Goal: Task Accomplishment & Management: Use online tool/utility

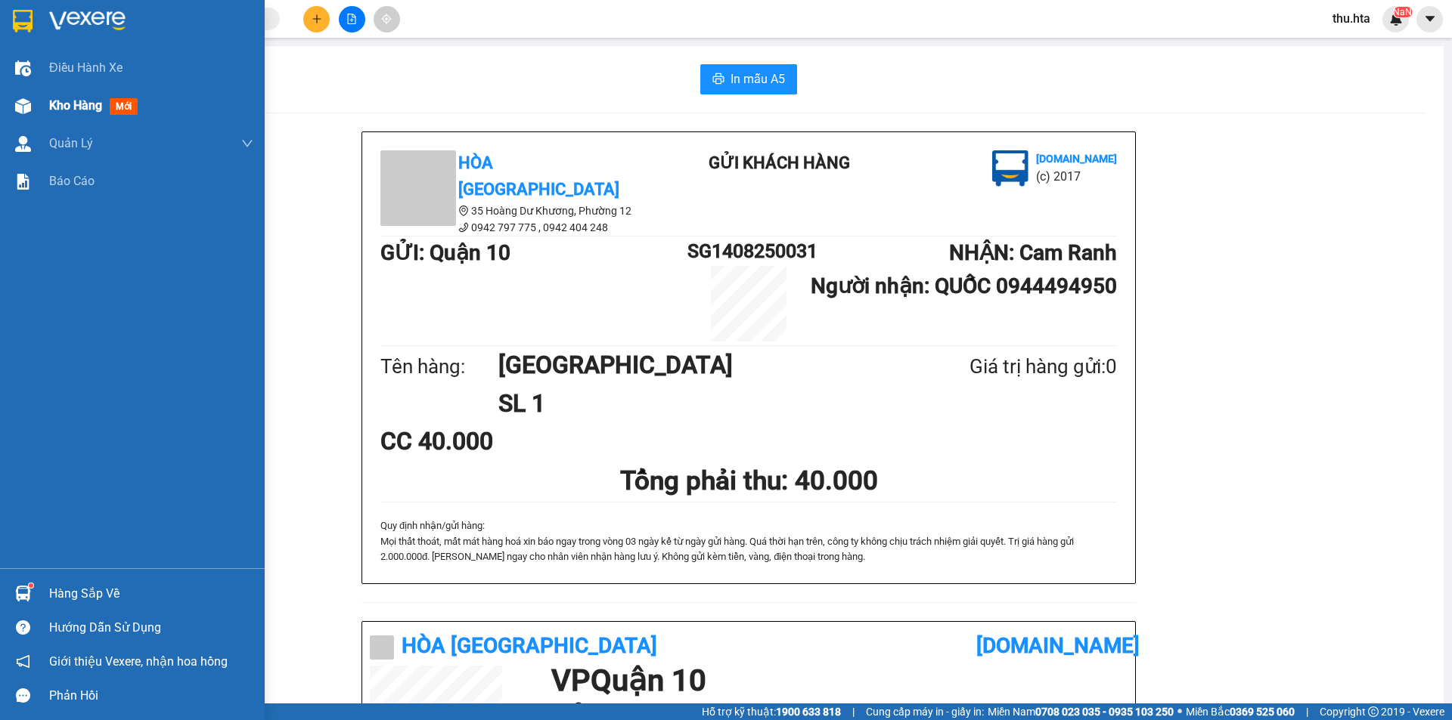
click at [43, 113] on div "Kho hàng mới" at bounding box center [132, 106] width 265 height 38
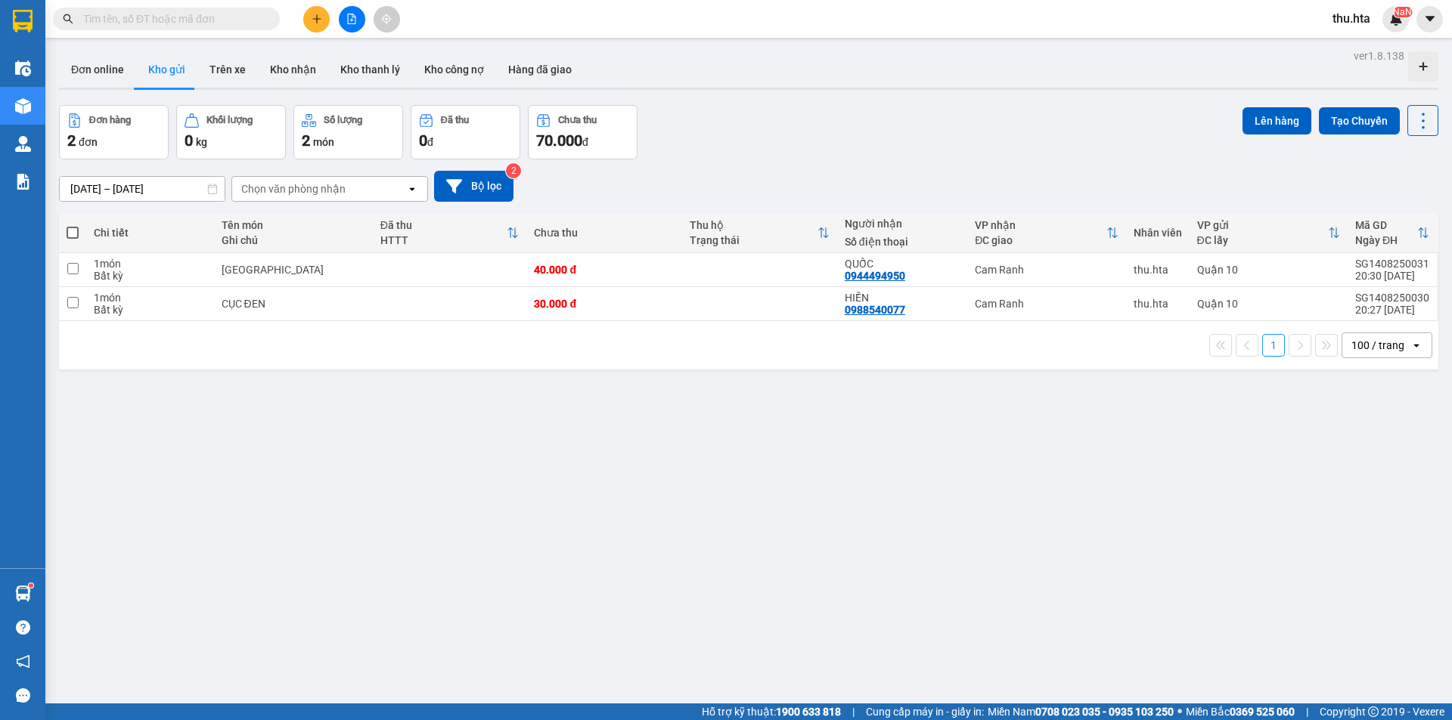
drag, startPoint x: 74, startPoint y: 234, endPoint x: 142, endPoint y: 231, distance: 68.1
click at [75, 234] on span at bounding box center [73, 233] width 12 height 12
click at [73, 225] on input "checkbox" at bounding box center [73, 225] width 0 height 0
checkbox input "true"
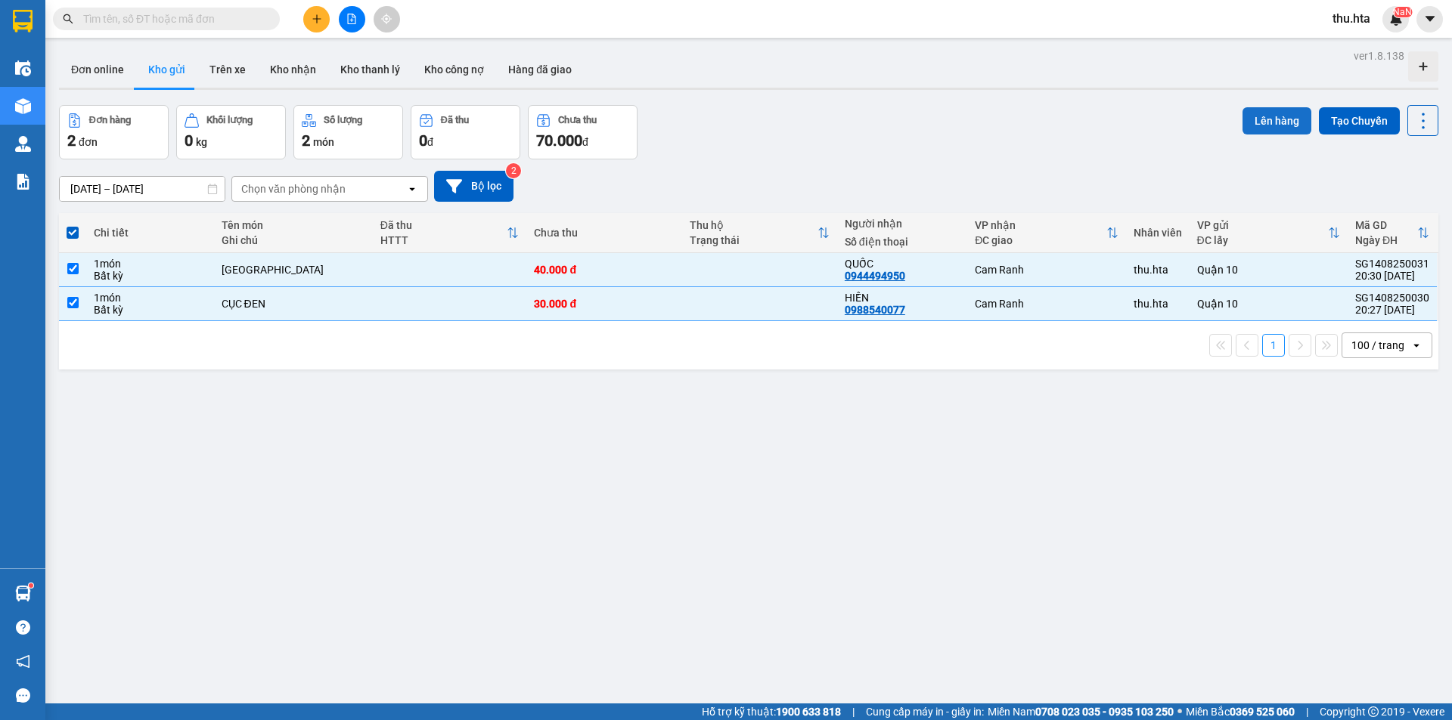
click at [1269, 120] on button "Lên hàng" at bounding box center [1276, 120] width 69 height 27
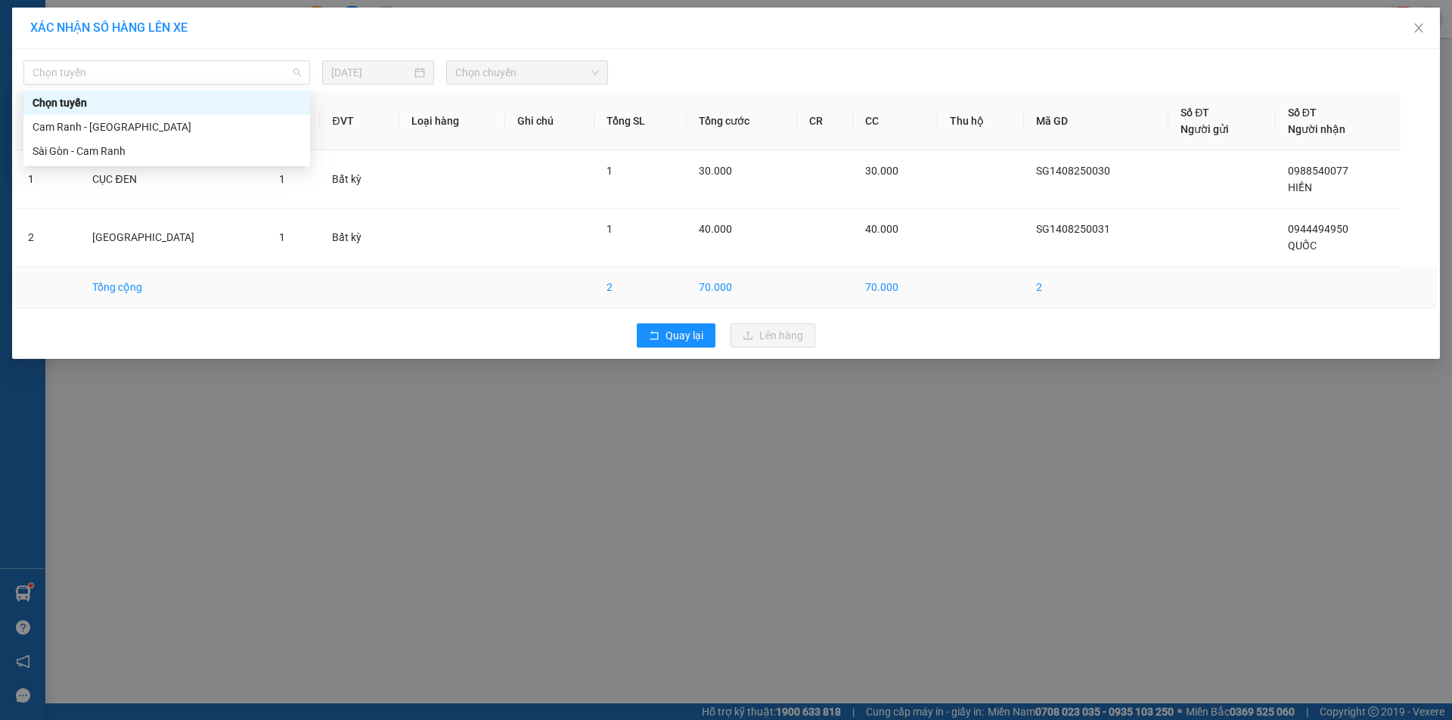
drag, startPoint x: 91, startPoint y: 78, endPoint x: 149, endPoint y: 275, distance: 205.7
click at [87, 81] on span "Chọn tuyến" at bounding box center [167, 72] width 268 height 23
click at [116, 162] on div "Sài Gòn - Cam Ranh" at bounding box center [166, 151] width 287 height 24
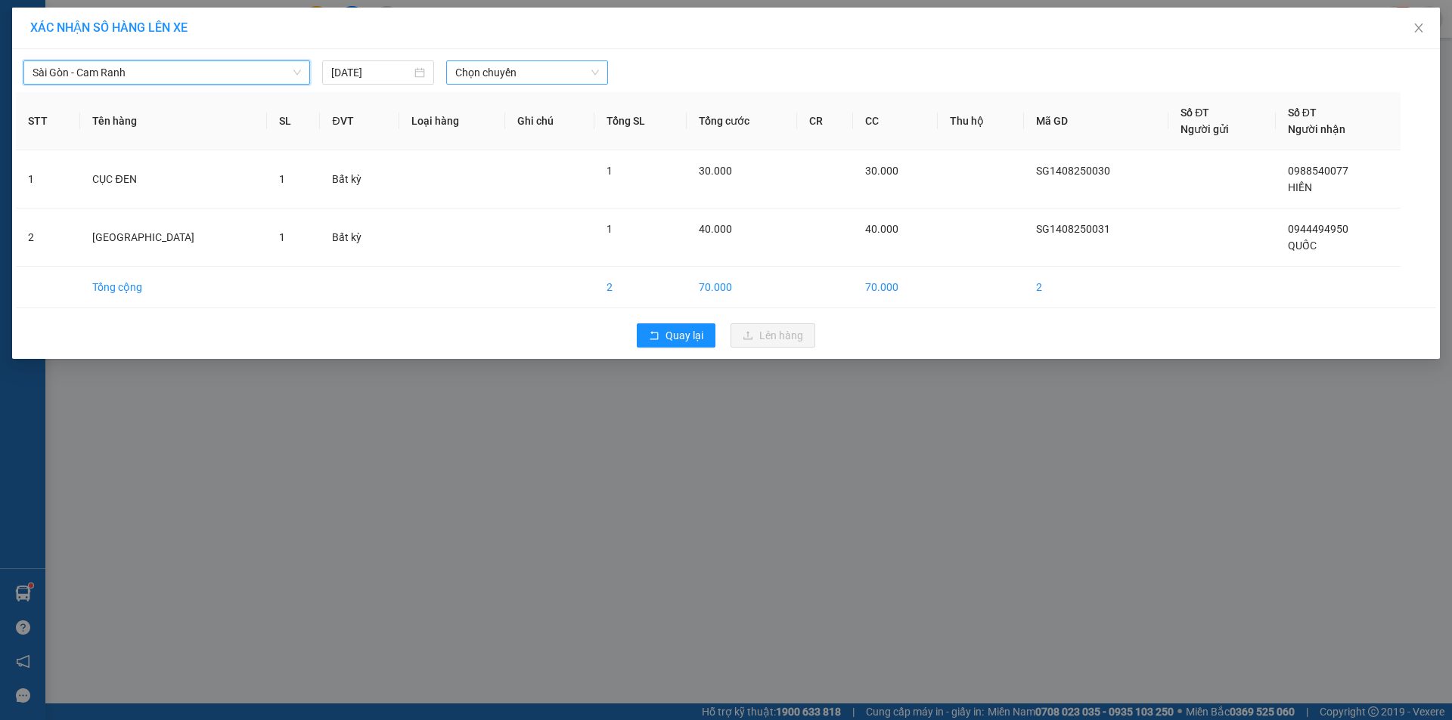
drag, startPoint x: 462, startPoint y: 45, endPoint x: 497, endPoint y: 77, distance: 48.2
click at [463, 48] on div "XÁC NHẬN SỐ HÀNG LÊN XE" at bounding box center [725, 29] width 1427 height 42
click at [500, 78] on span "Chọn chuyến" at bounding box center [527, 72] width 144 height 23
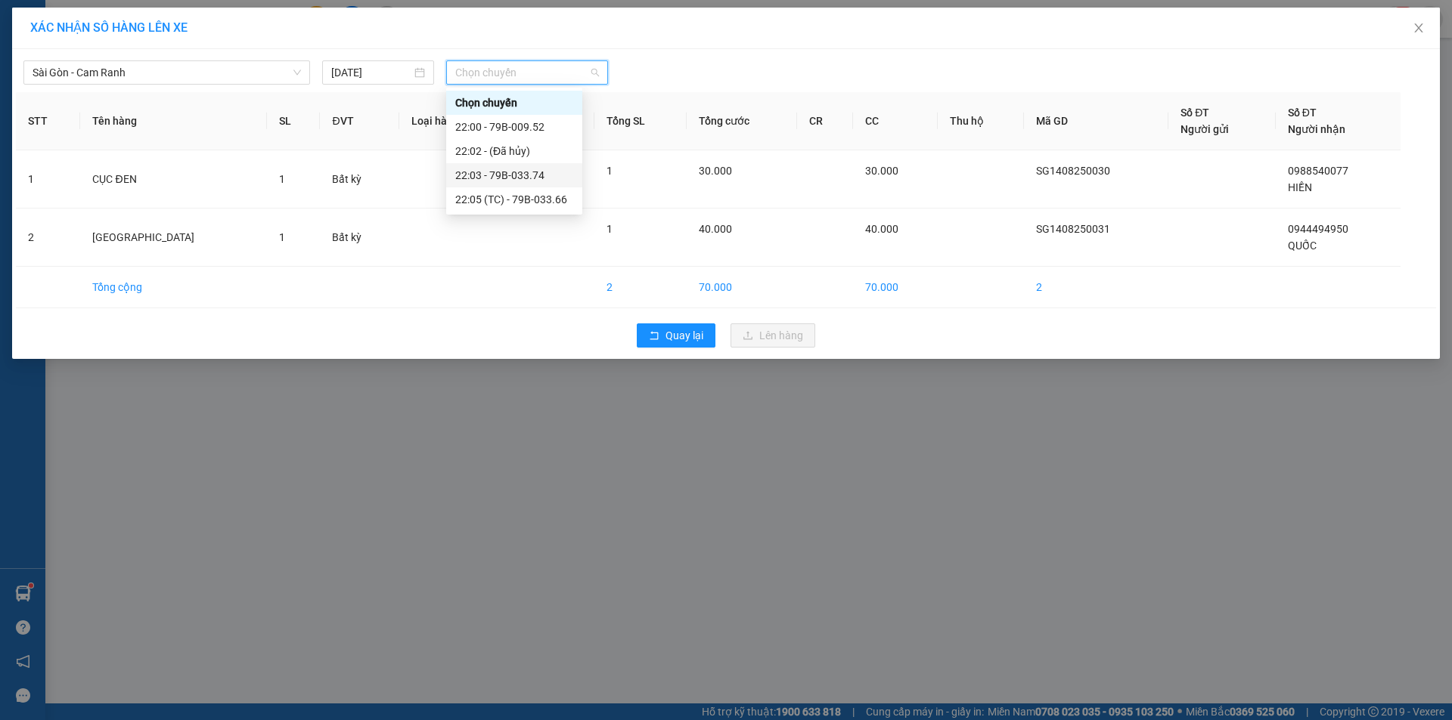
drag, startPoint x: 523, startPoint y: 176, endPoint x: 777, endPoint y: 401, distance: 339.5
click at [538, 190] on div "Chọn chuyến 22:00 - 79B-009.52 22:02 - (Đã hủy) 22:03 - 79B-033.74 22:05 (TC) -…" at bounding box center [514, 151] width 136 height 121
click at [522, 178] on div "22:03 - 79B-033.74" at bounding box center [514, 175] width 118 height 17
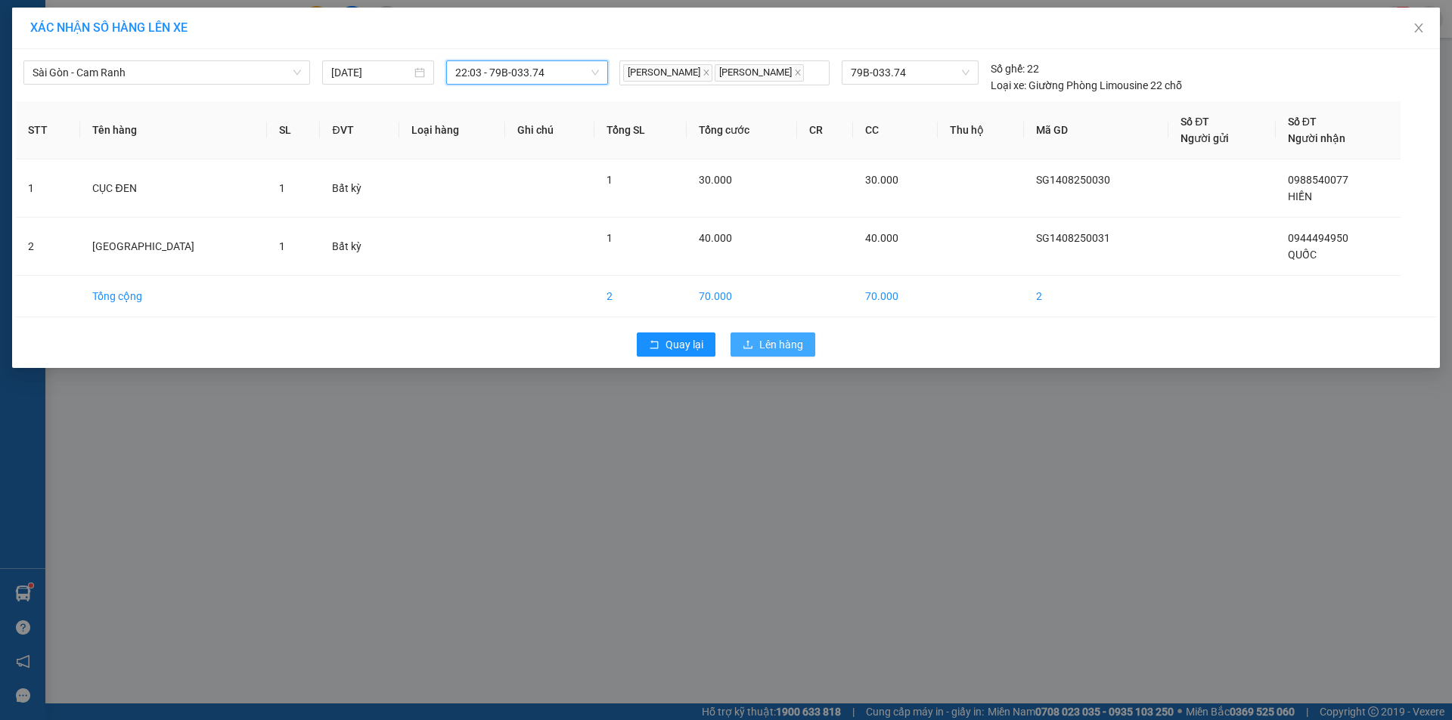
click at [782, 347] on span "Lên hàng" at bounding box center [781, 344] width 44 height 17
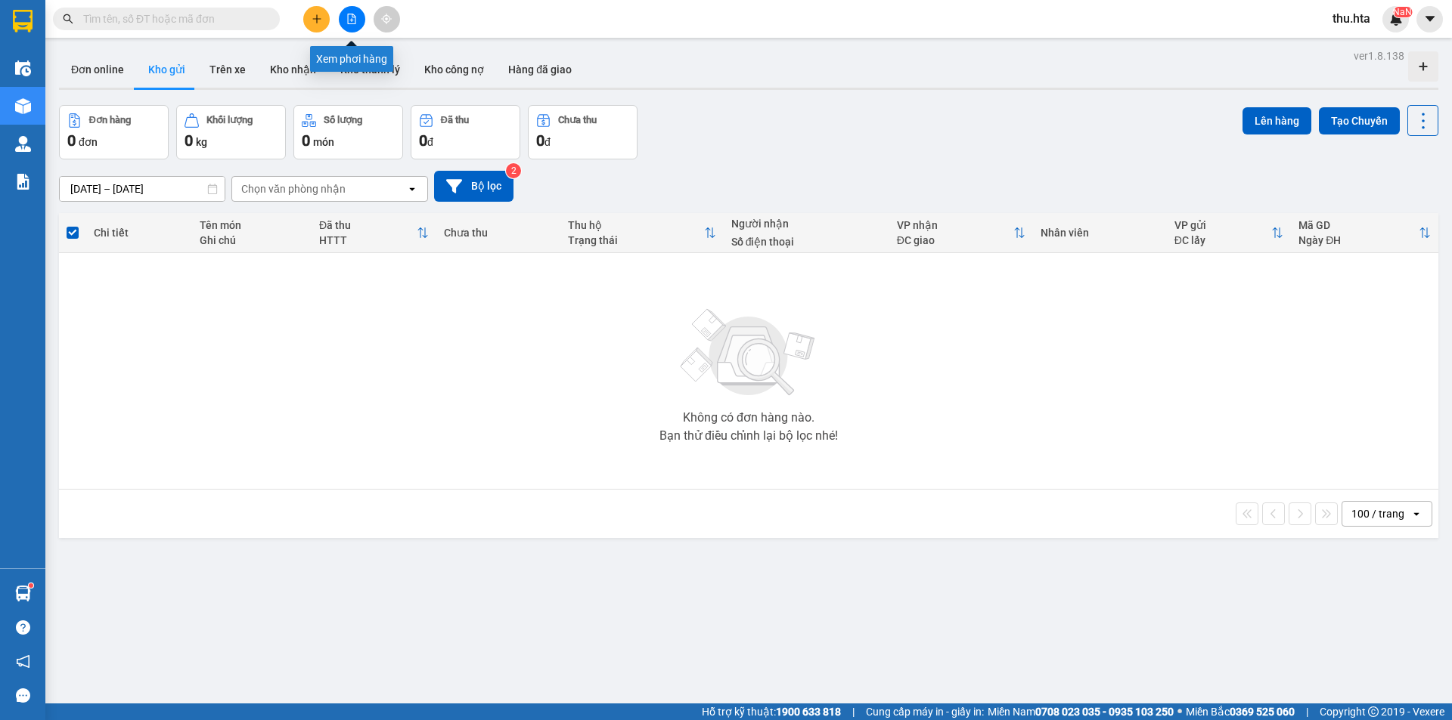
drag, startPoint x: 363, startPoint y: 22, endPoint x: 367, endPoint y: 13, distance: 10.1
click at [362, 23] on button at bounding box center [352, 19] width 26 height 26
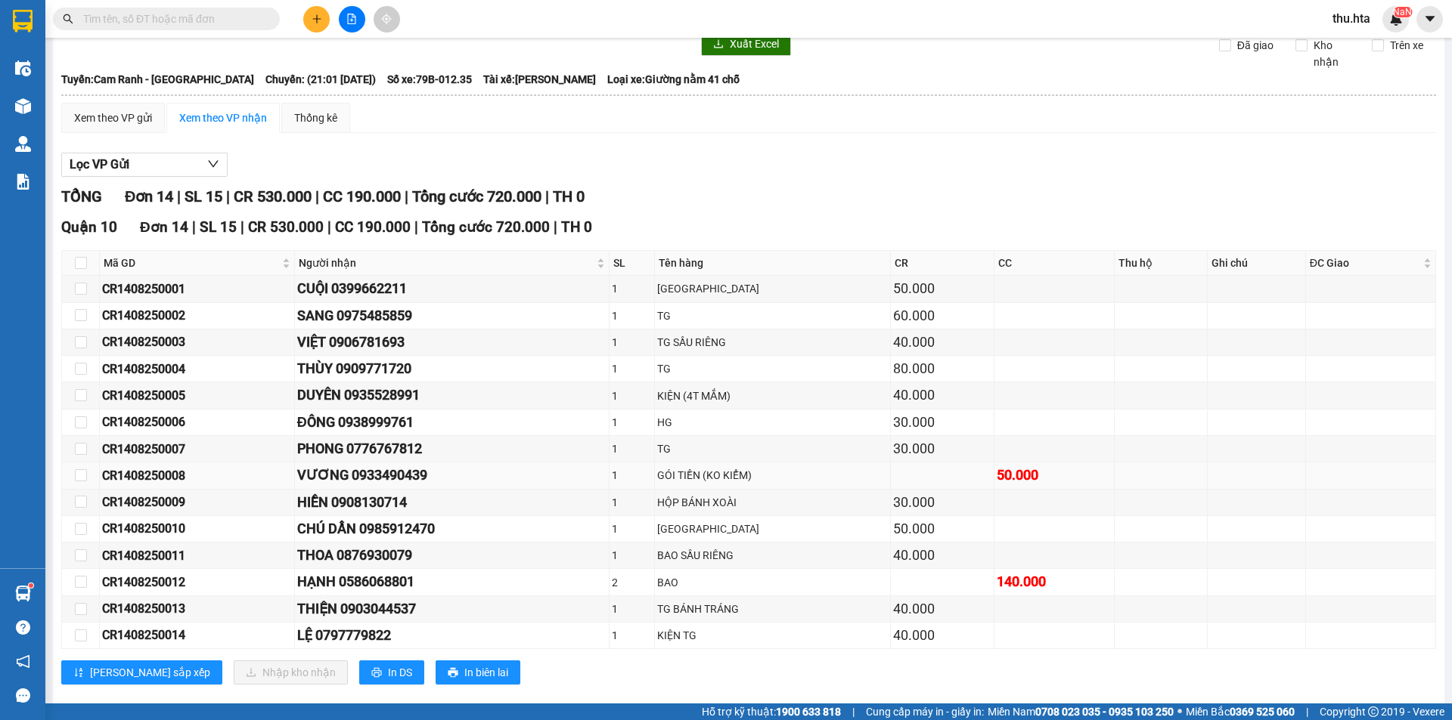
scroll to position [76, 0]
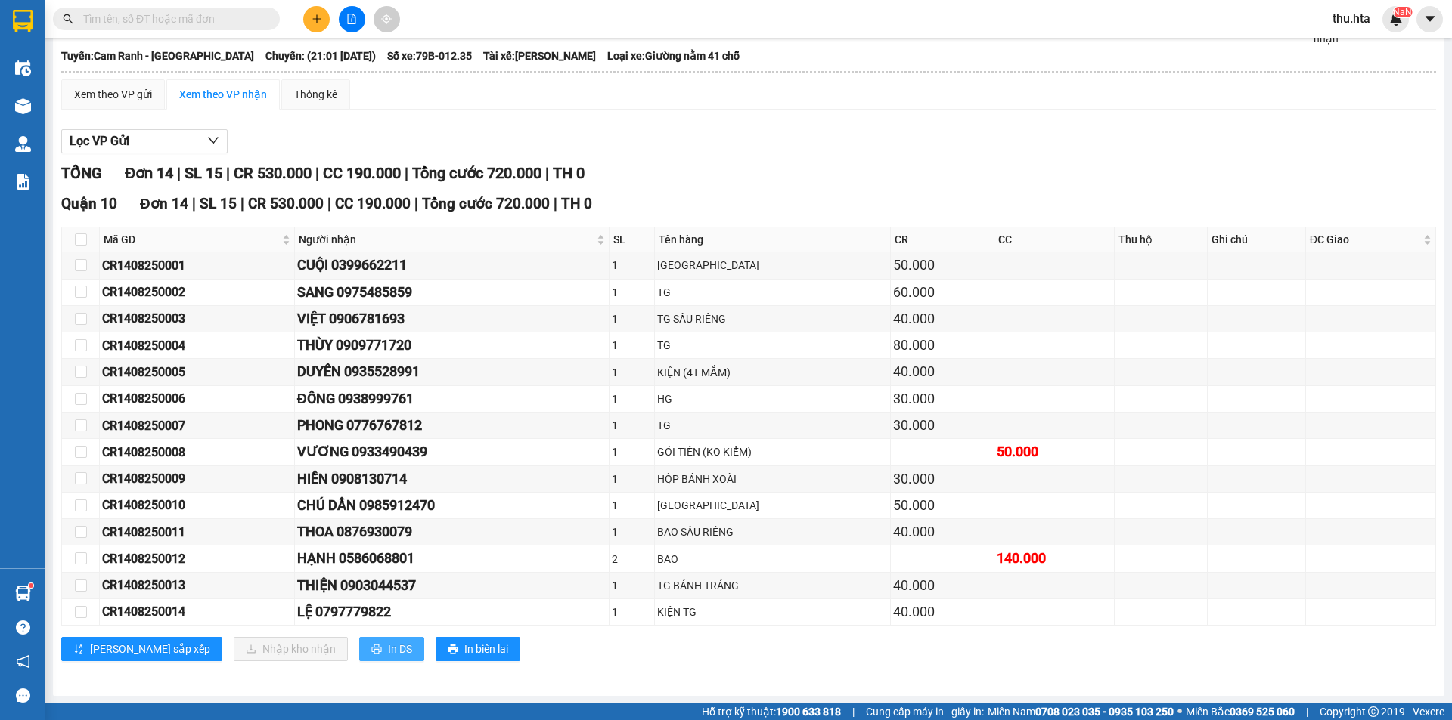
click at [388, 646] on span "In DS" at bounding box center [400, 649] width 24 height 17
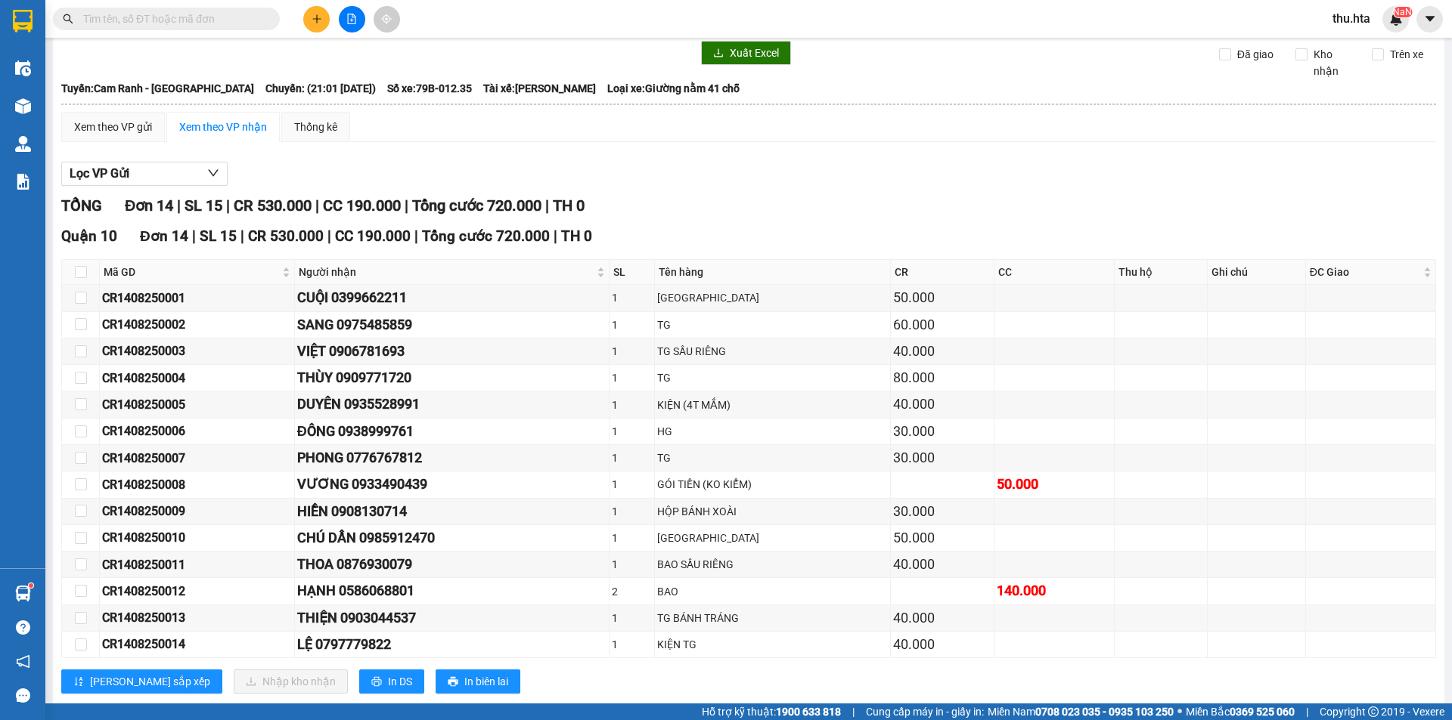
scroll to position [0, 0]
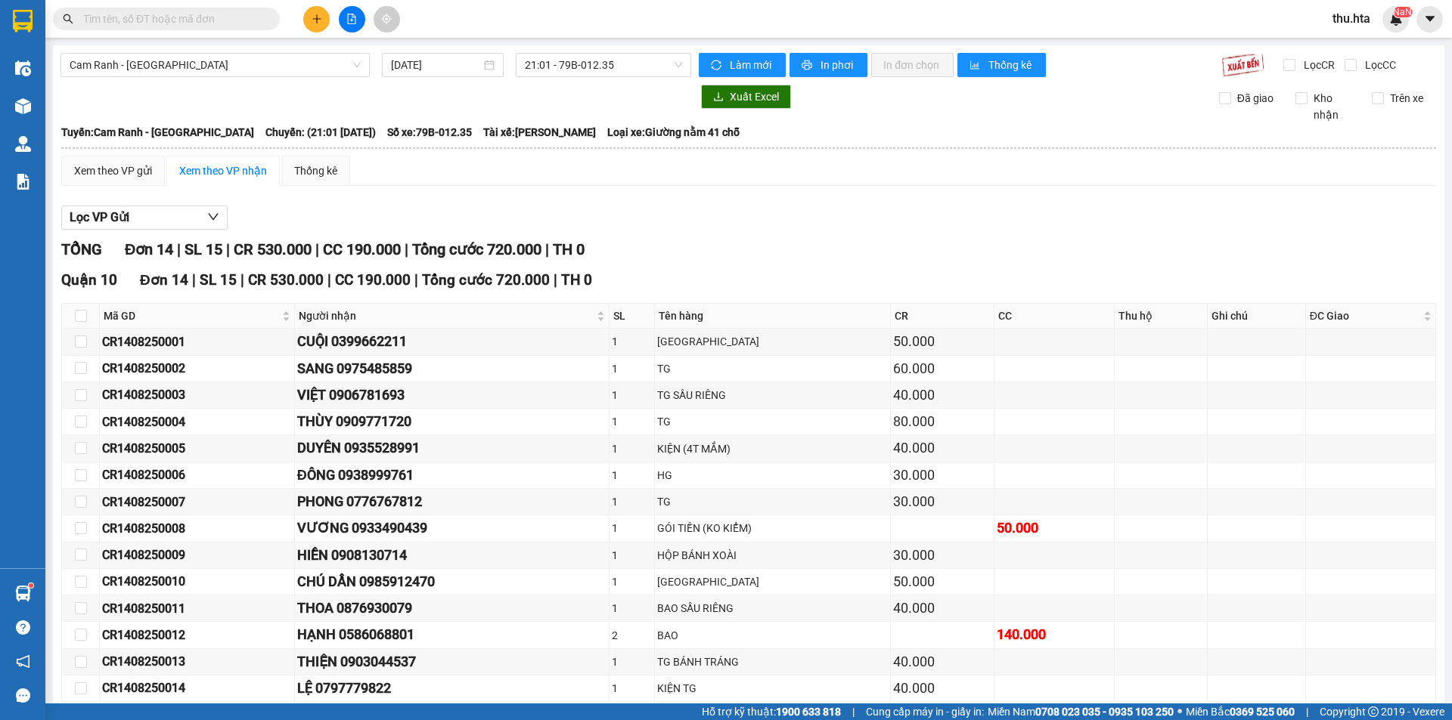
drag, startPoint x: 606, startPoint y: 128, endPoint x: 579, endPoint y: 111, distance: 31.9
click at [596, 125] on span "Tài xế: [PERSON_NAME]" at bounding box center [539, 132] width 113 height 17
drag, startPoint x: 272, startPoint y: 50, endPoint x: 265, endPoint y: 60, distance: 12.4
click at [271, 51] on div "Cam Ranh - [GEOGRAPHIC_DATA] [DATE] 21:01 - 79B-012.35 Làm mới In phơi In đơn c…" at bounding box center [748, 408] width 1391 height 727
click at [224, 75] on span "Cam Ranh - [GEOGRAPHIC_DATA]" at bounding box center [215, 65] width 291 height 23
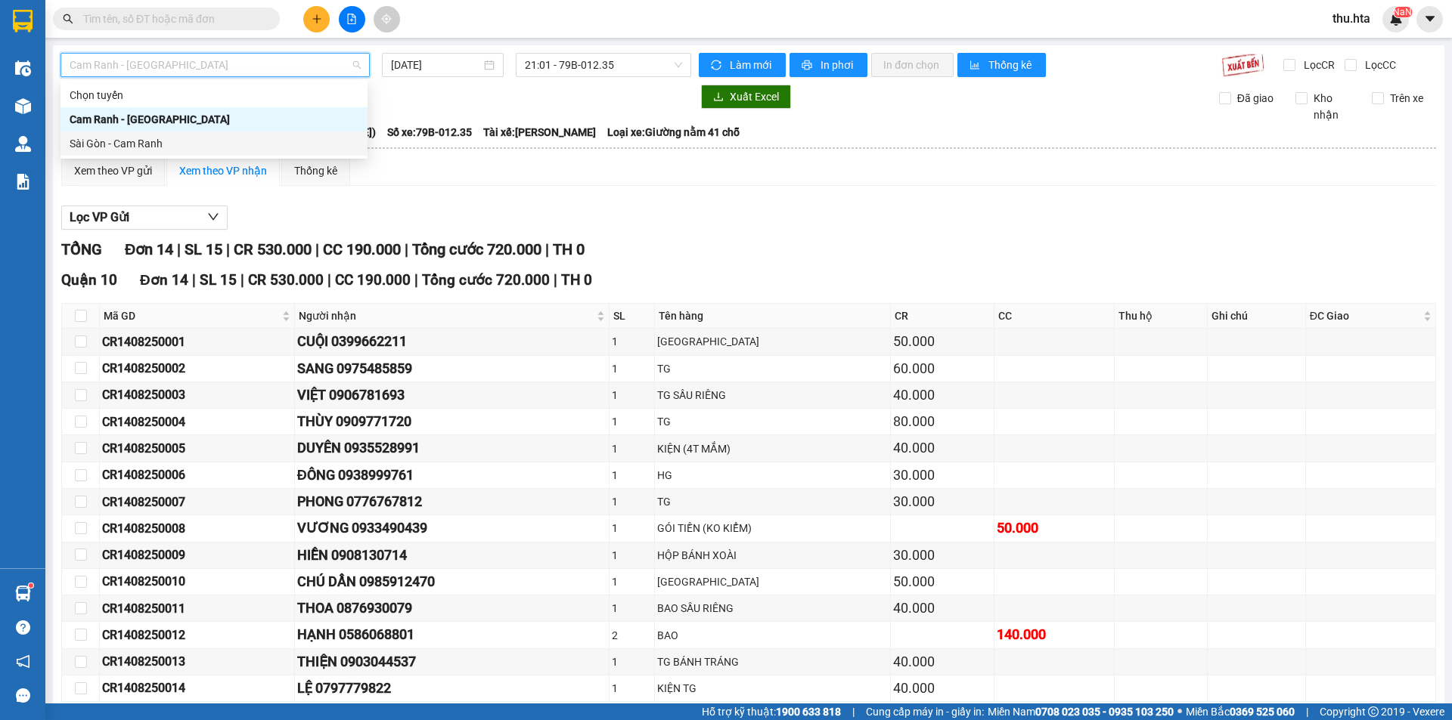
drag, startPoint x: 162, startPoint y: 141, endPoint x: 170, endPoint y: 141, distance: 8.4
click at [170, 141] on div "Sài Gòn - Cam Ranh" at bounding box center [214, 143] width 289 height 17
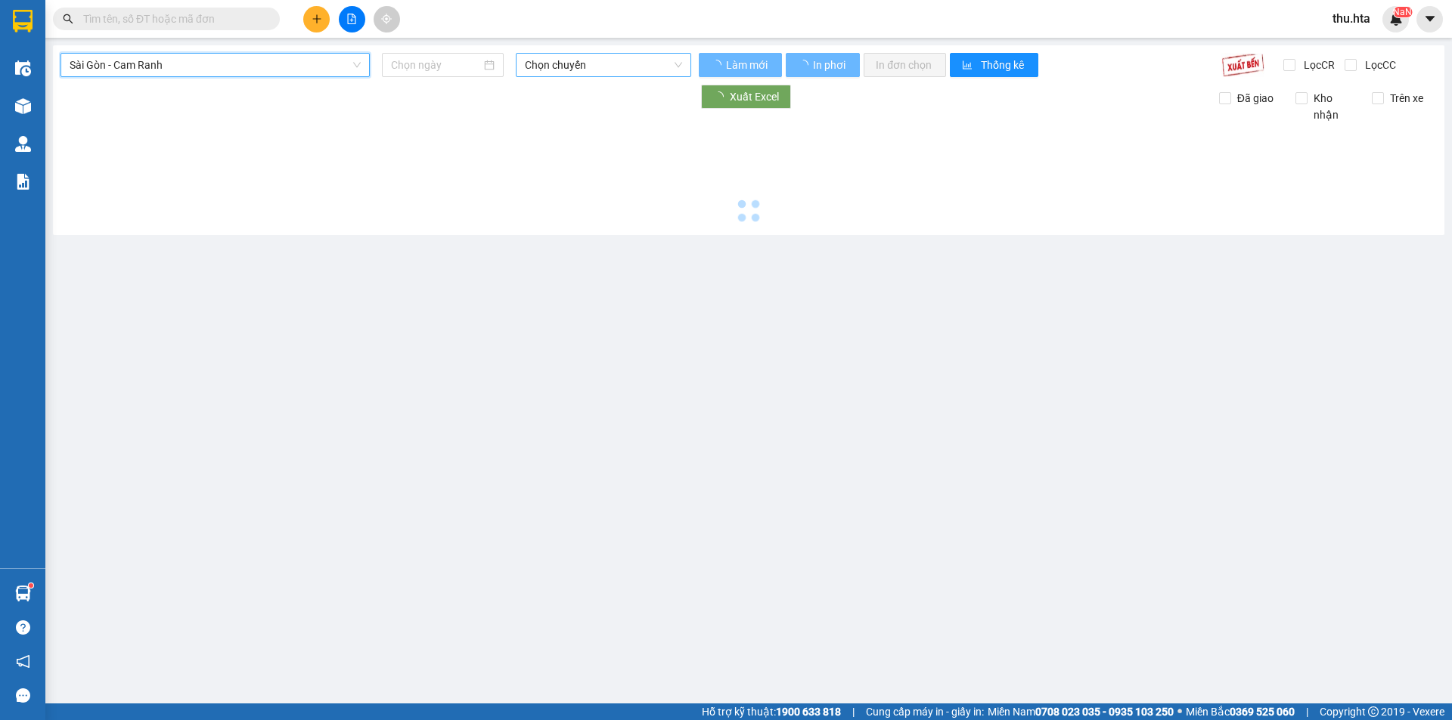
type input "[DATE]"
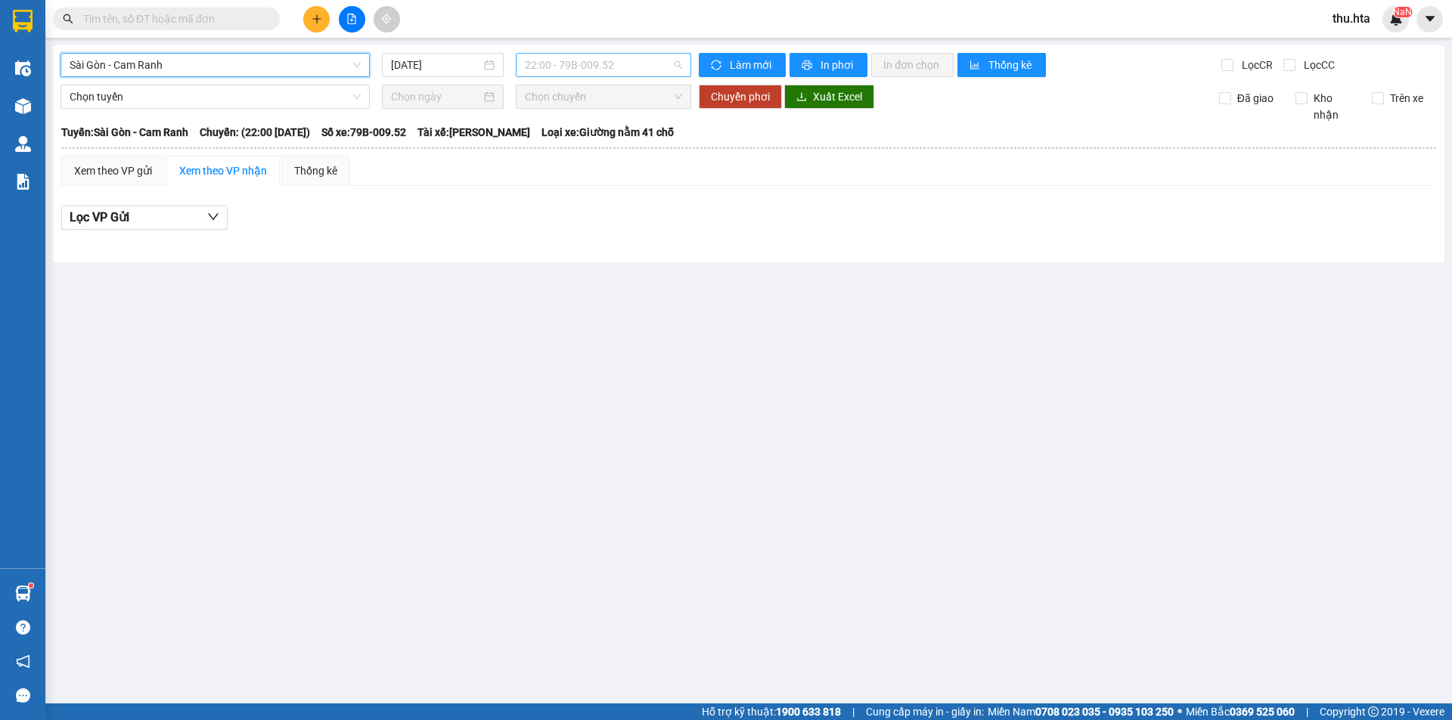
click at [632, 69] on span "22:00 - 79B-009.52" at bounding box center [603, 65] width 157 height 23
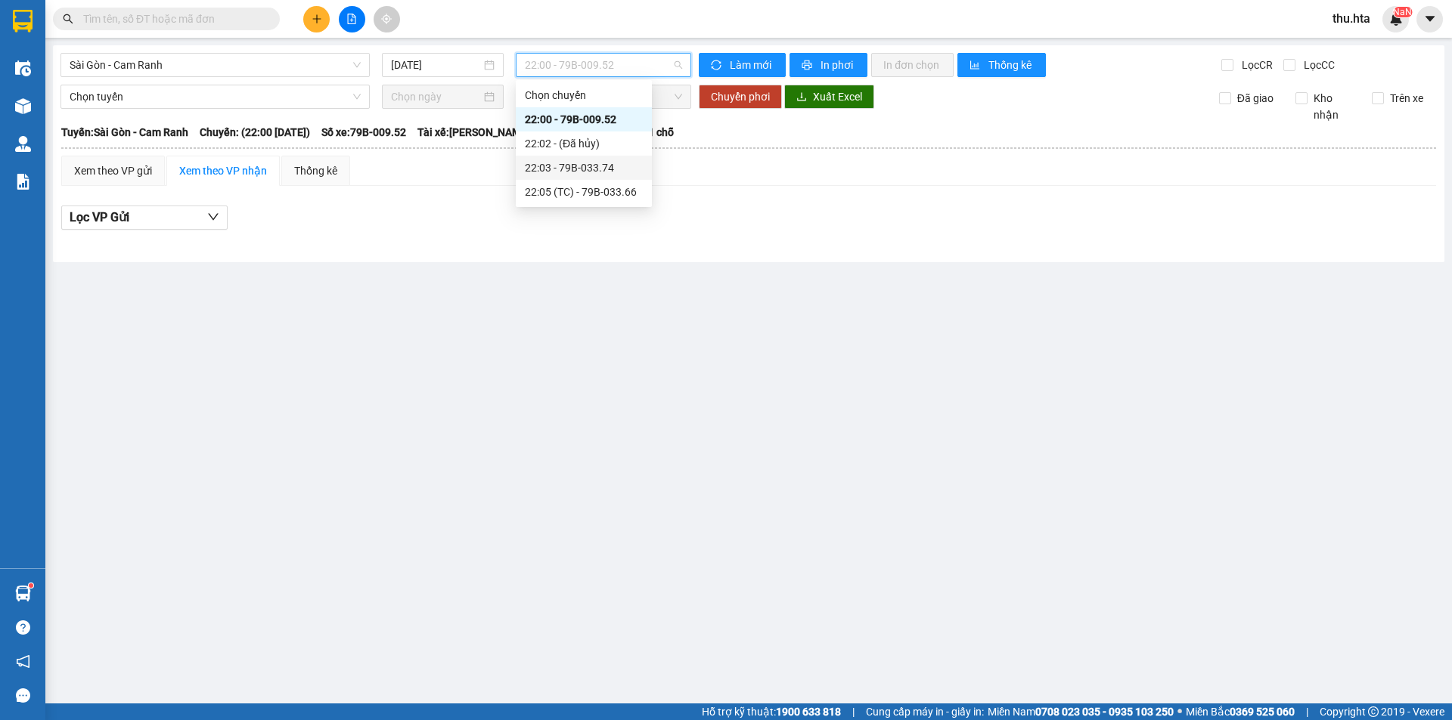
click at [612, 161] on div "22:03 - 79B-033.74" at bounding box center [584, 168] width 118 height 17
